Goal: Information Seeking & Learning: Learn about a topic

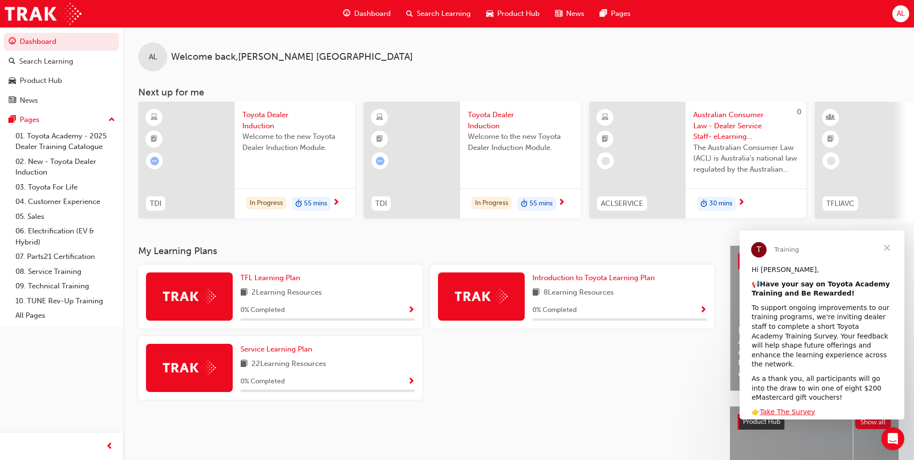
click at [363, 13] on span "Dashboard" at bounding box center [372, 13] width 37 height 11
click at [456, 15] on span "Search Learning" at bounding box center [444, 13] width 54 height 11
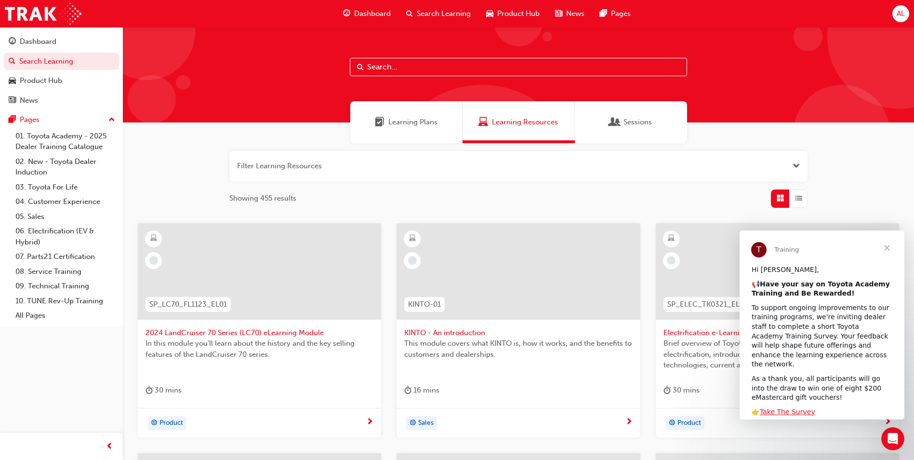
click at [407, 132] on div "Learning Plans" at bounding box center [406, 122] width 112 height 42
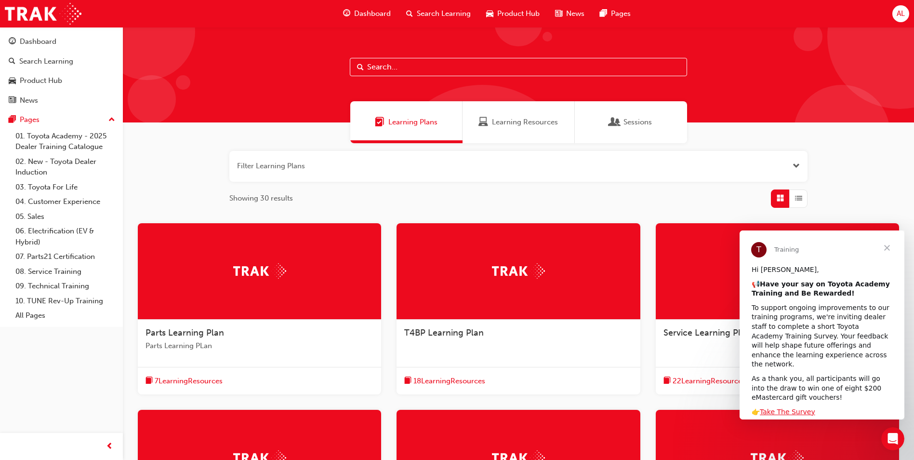
click at [373, 12] on span "Dashboard" at bounding box center [372, 13] width 37 height 11
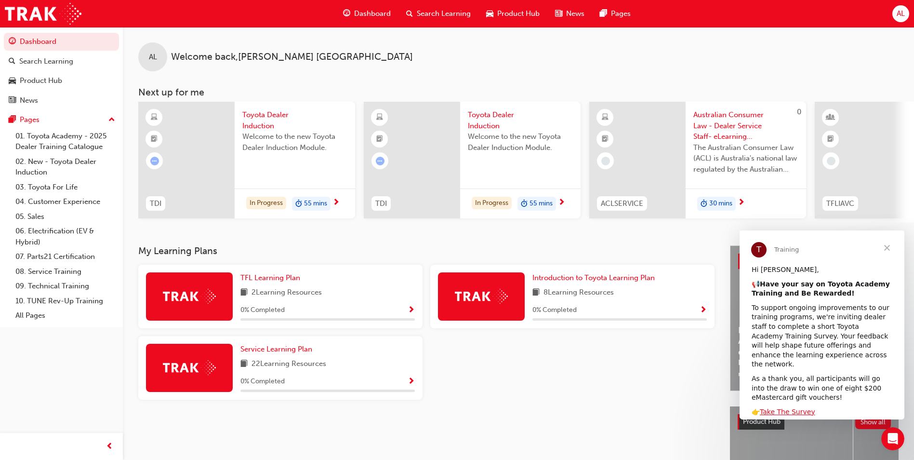
click at [339, 299] on div "2 Learning Resources" at bounding box center [327, 293] width 174 height 12
click at [275, 281] on span "TFL Learning Plan" at bounding box center [270, 277] width 60 height 9
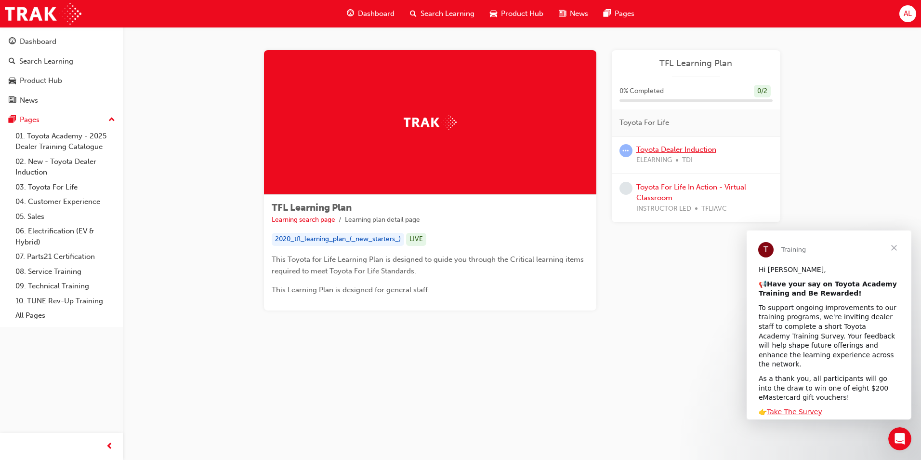
click at [675, 151] on link "Toyota Dealer Induction" at bounding box center [677, 149] width 80 height 9
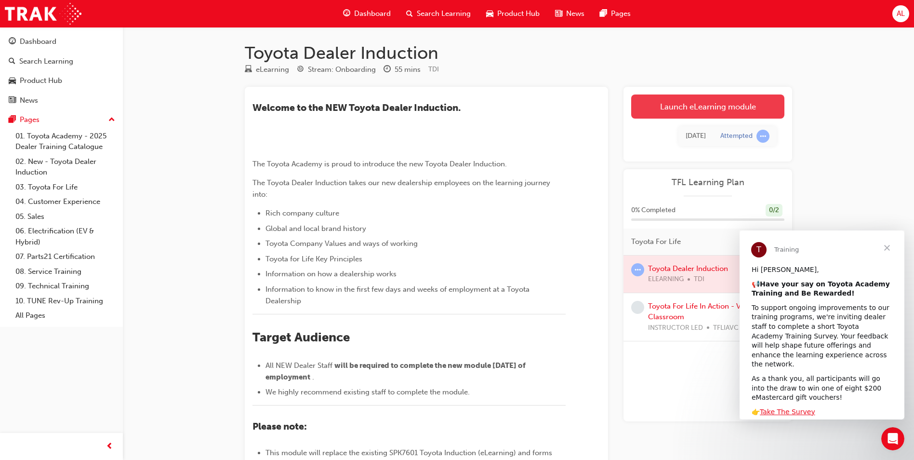
click at [684, 107] on link "Launch eLearning module" at bounding box center [707, 106] width 153 height 24
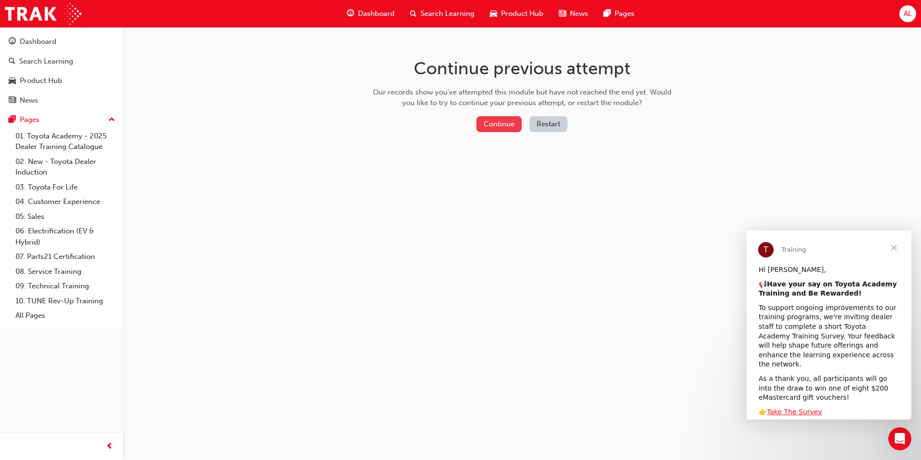
click at [490, 125] on button "Continue" at bounding box center [499, 124] width 45 height 16
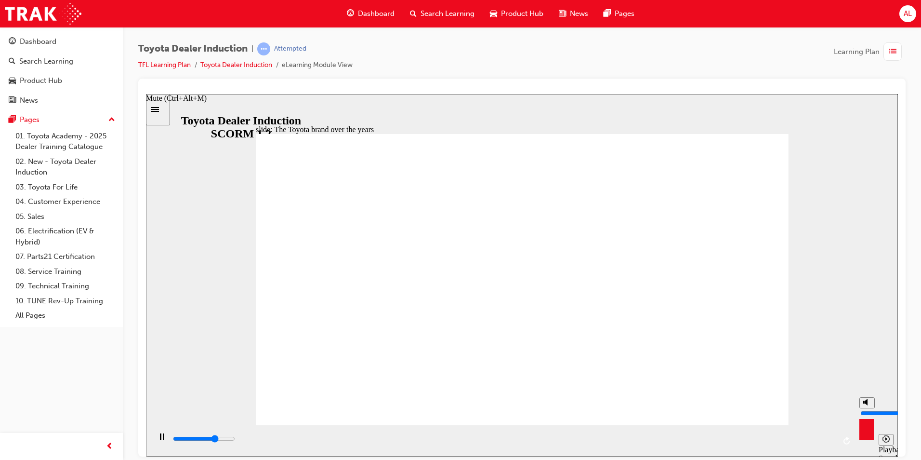
type input "5900"
type input "4"
type input "6000"
type input "4"
click at [867, 412] on input "volume" at bounding box center [892, 413] width 62 height 8
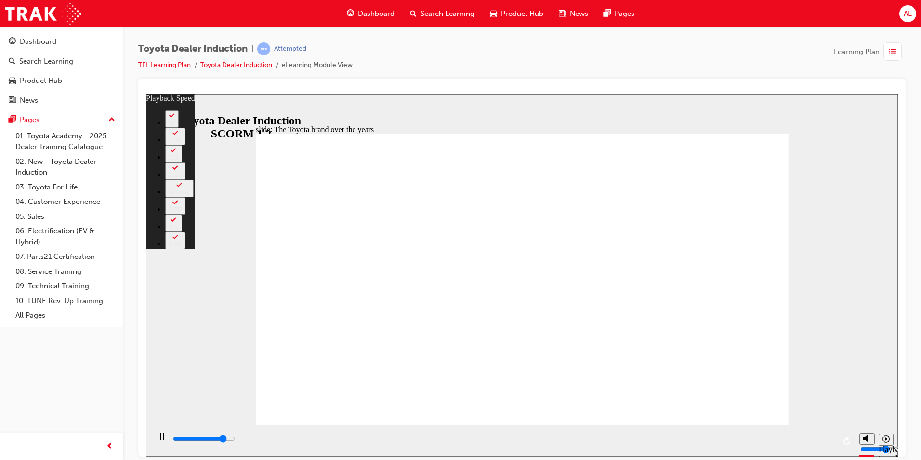
type input "7200"
type input "0"
type input "7400"
type input "0"
type input "7700"
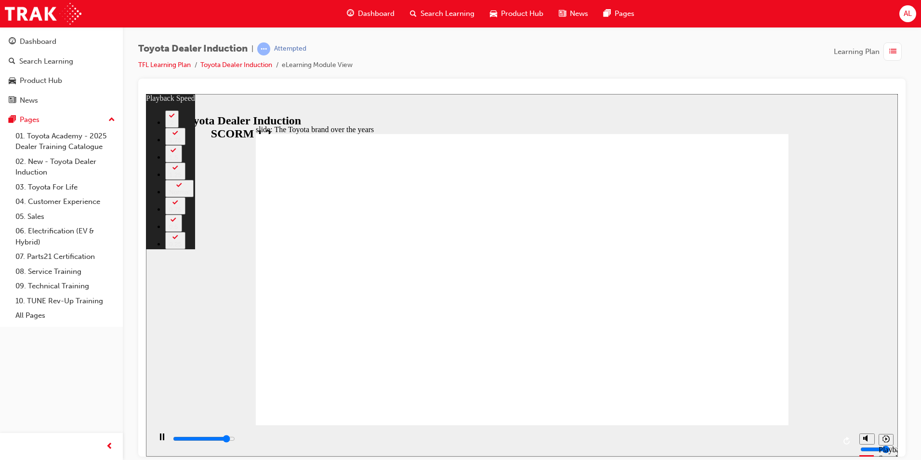
type input "1"
type input "8000"
type input "1"
type input "8200"
type input "1"
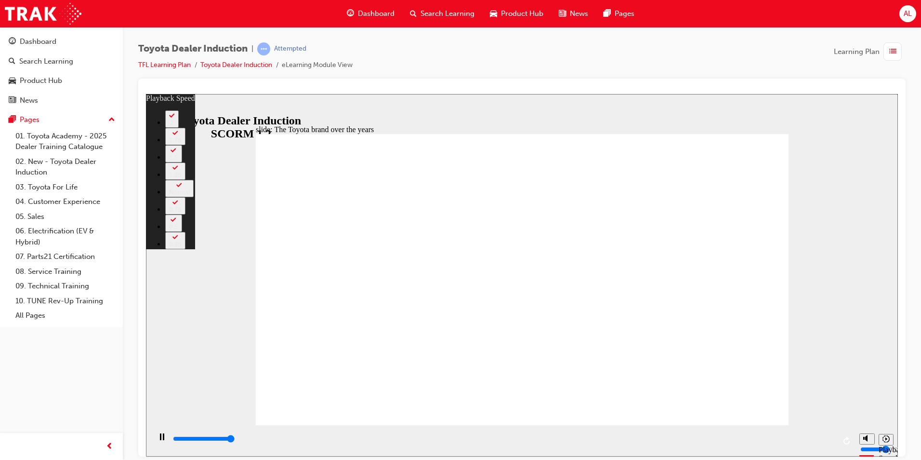
type input "8400"
type input "165"
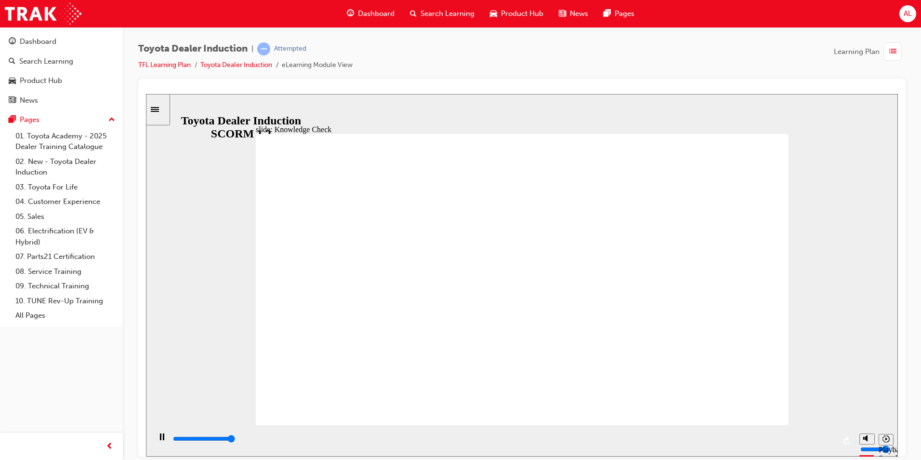
type input "5000"
radio input "true"
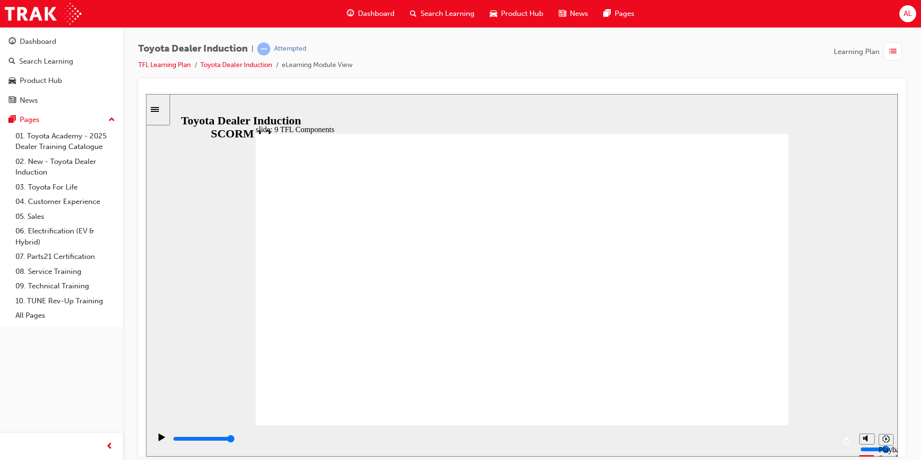
drag, startPoint x: 423, startPoint y: 364, endPoint x: 458, endPoint y: 331, distance: 48.4
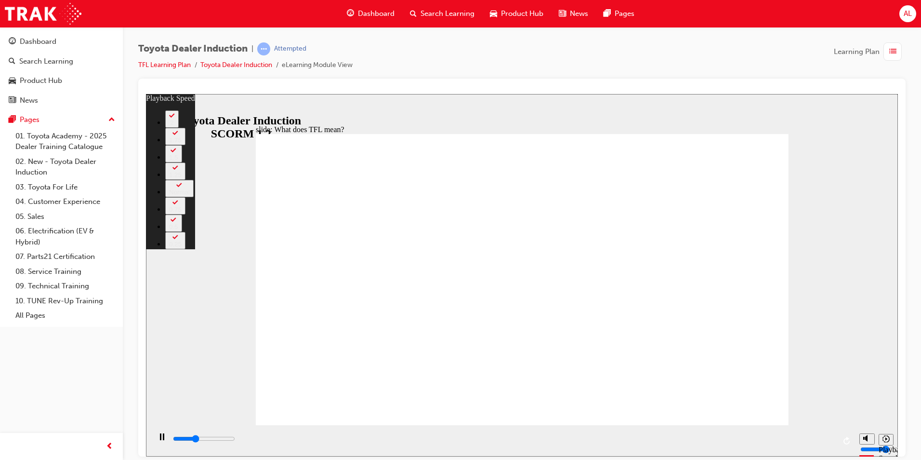
type input "3700"
type input "0"
type input "4000"
type input "0"
type input "4200"
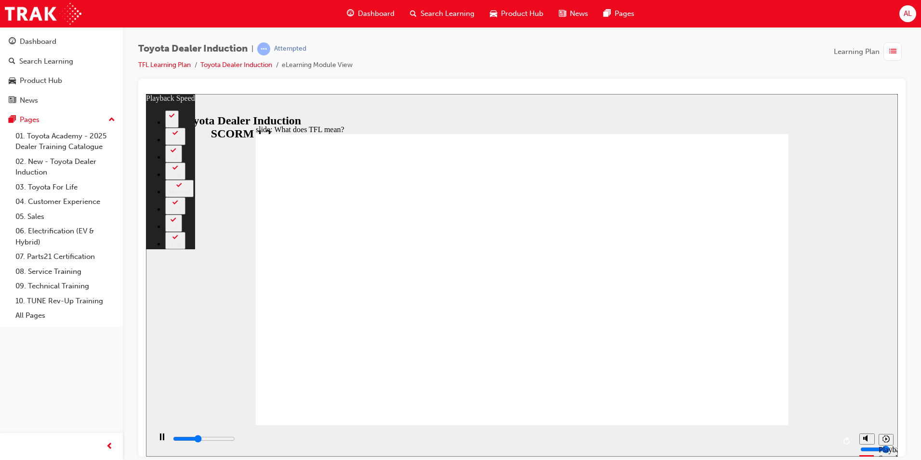
type input "1"
type input "4500"
type input "1"
type input "4700"
type input "1"
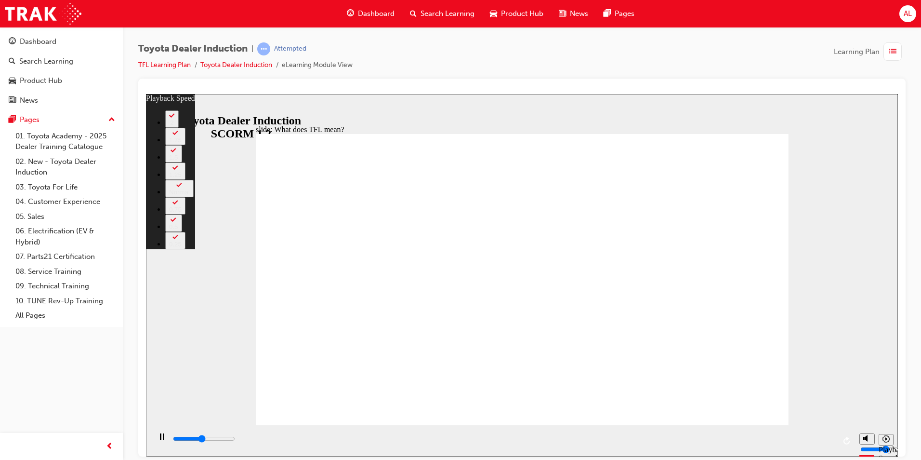
type input "5000"
type input "1"
type input "5300"
type input "2"
type input "5500"
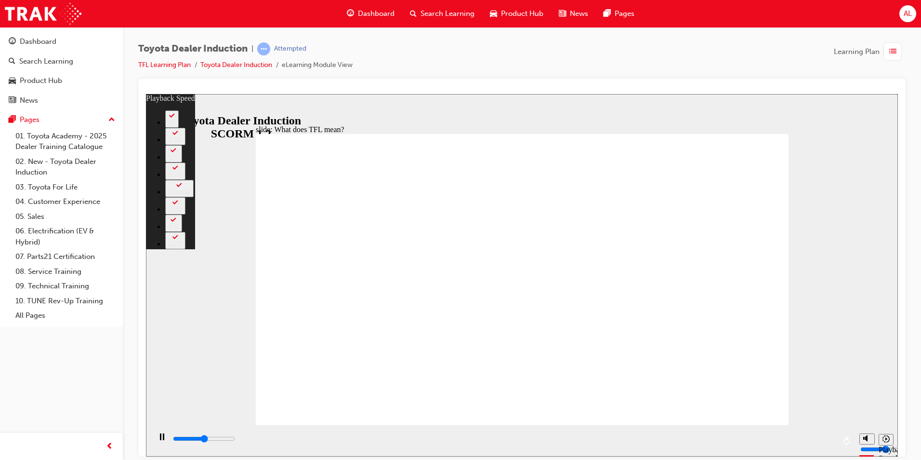
type input "2"
type input "5800"
type input "2"
type input "6100"
type input "2"
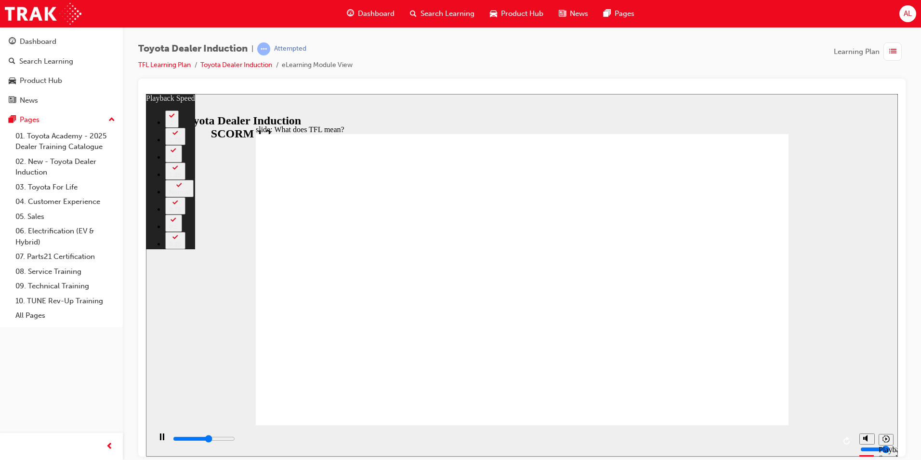
type input "6300"
type input "3"
type input "6600"
type input "3"
type input "6900"
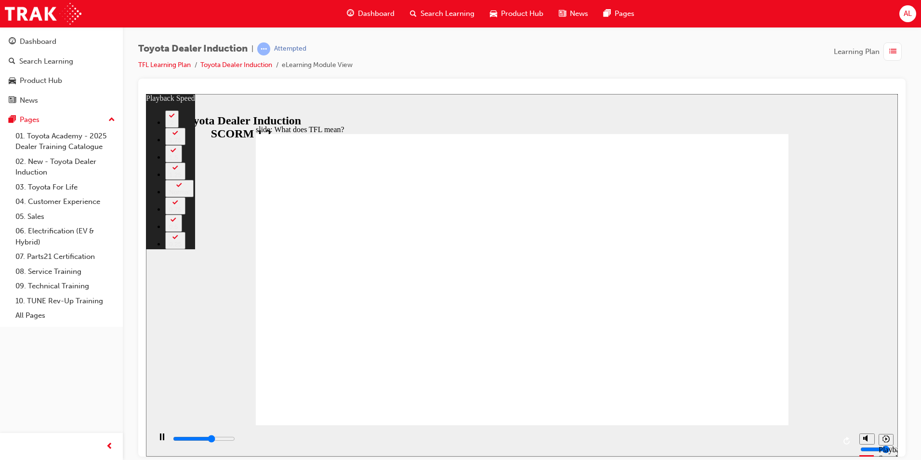
type input "3"
type input "7100"
type input "3"
type input "7400"
type input "3"
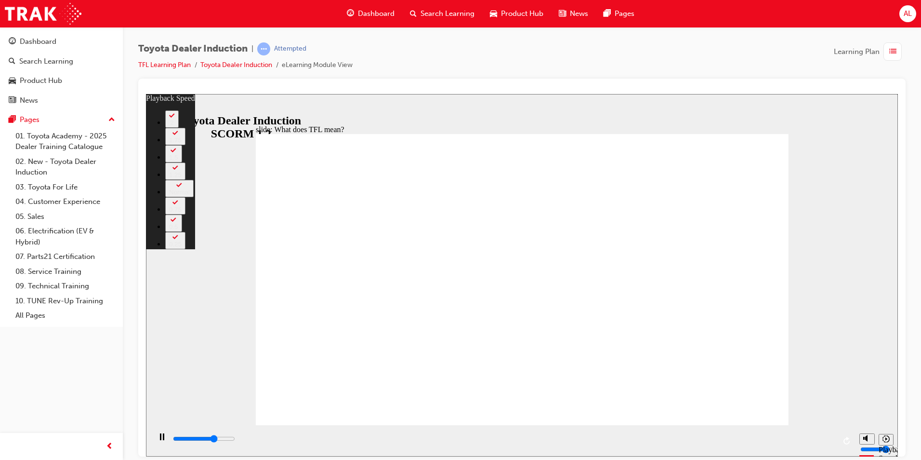
type input "7400"
type input "4"
type input "7700"
type input "4"
type input "7900"
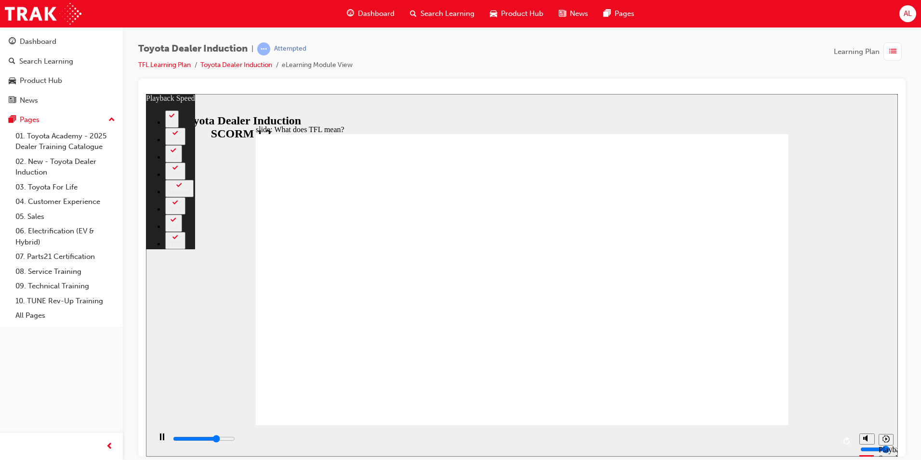
type input "4"
type input "8200"
type input "5"
type input "8500"
type input "5"
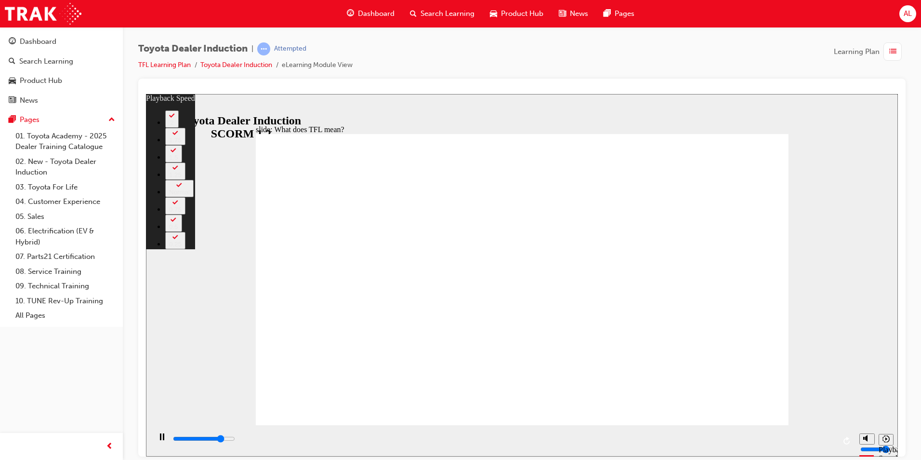
type input "8700"
type input "5"
type input "9000"
type input "5"
type input "9300"
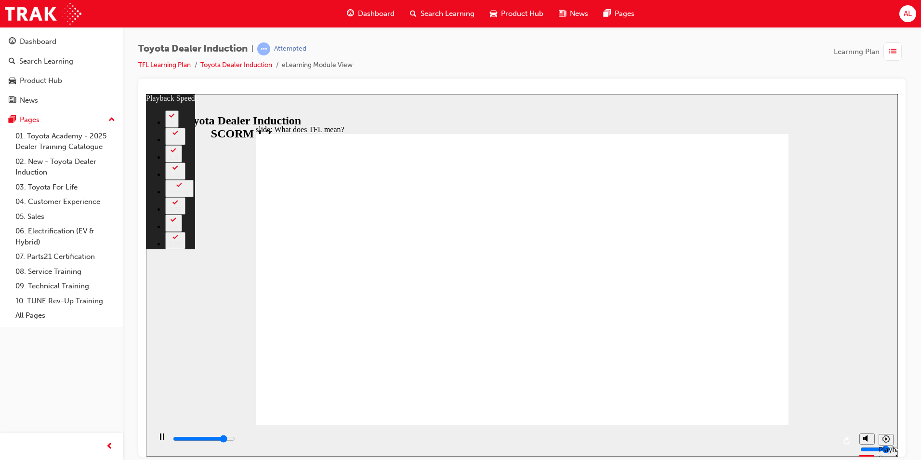
type input "6"
type input "9500"
type input "6"
type input "9800"
type input "6"
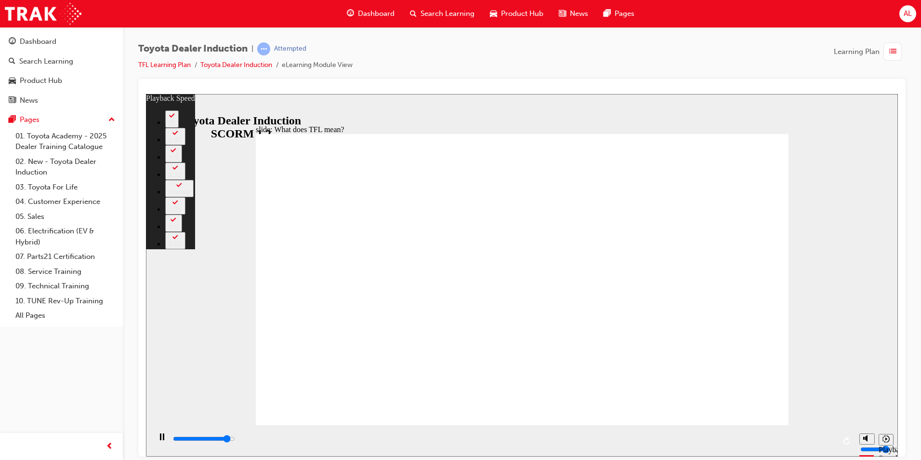
type input "10000"
type input "6"
type input "10300"
type input "7"
type input "10600"
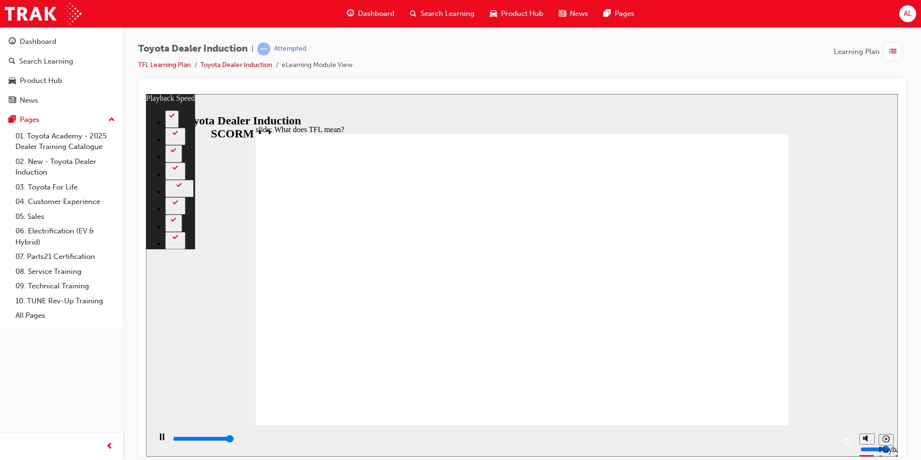
type input "7"
type input "10800"
type input "139"
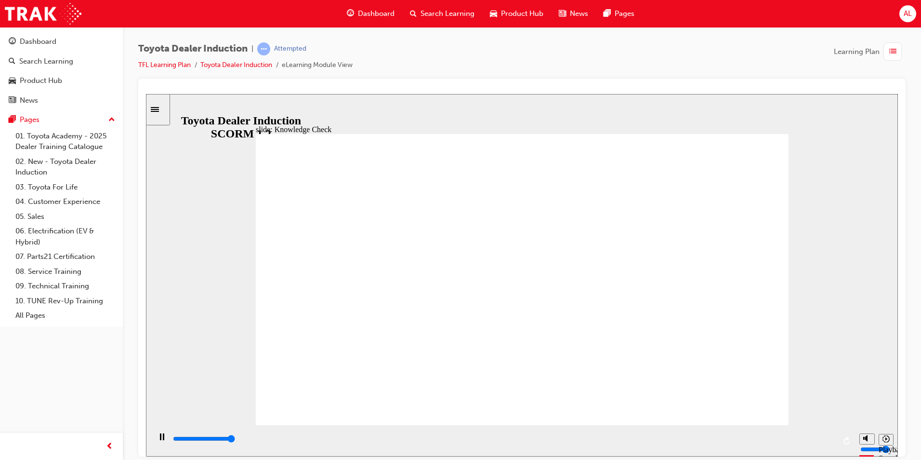
type input "5000"
radio input "true"
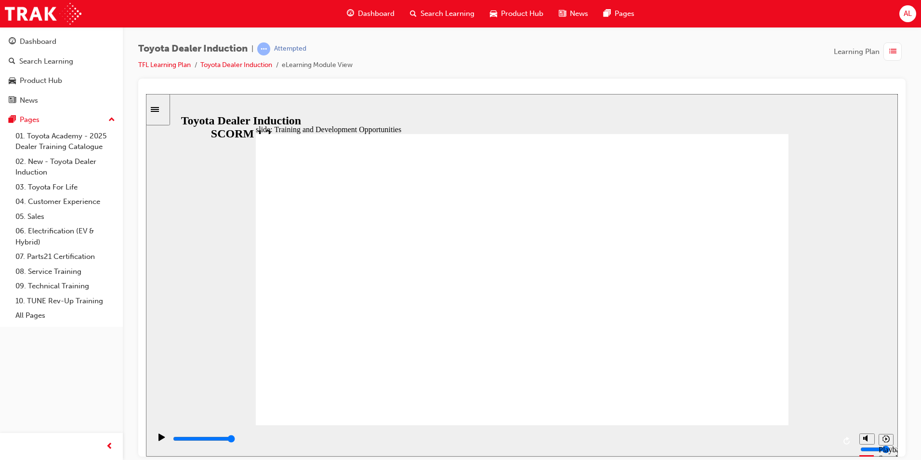
drag, startPoint x: 754, startPoint y: 200, endPoint x: 731, endPoint y: 208, distance: 24.8
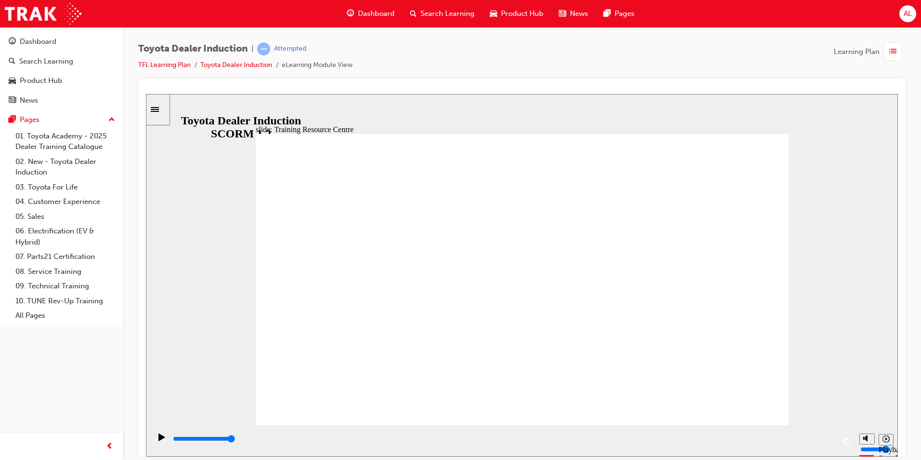
type input "5000"
radio input "true"
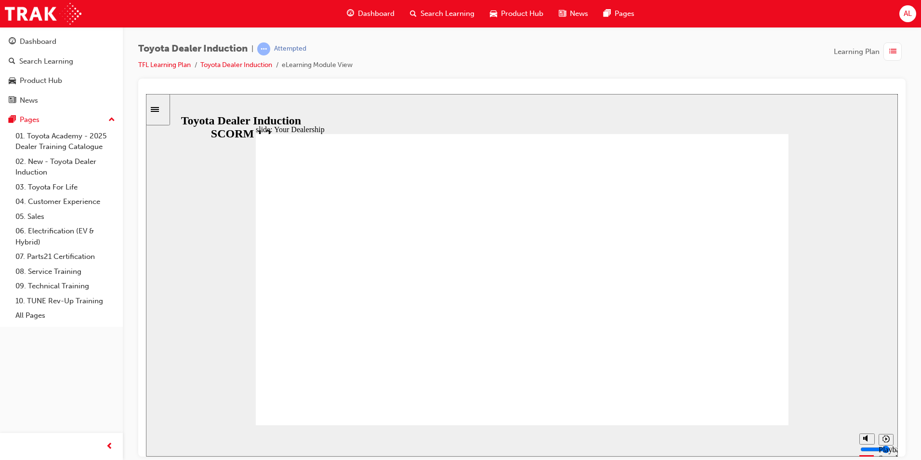
click at [163, 440] on rect "Pause (Ctrl+Alt+P)" at bounding box center [163, 436] width 1 height 7
click at [161, 436] on icon "Play (Ctrl+Alt+P)" at bounding box center [162, 437] width 7 height 8
drag, startPoint x: 758, startPoint y: 399, endPoint x: 867, endPoint y: 346, distance: 122.0
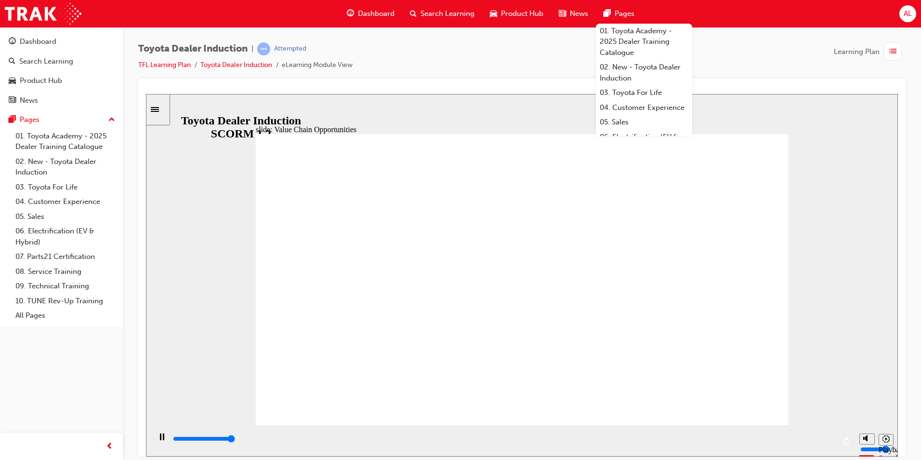
type input "11300"
